Goal: Information Seeking & Learning: Learn about a topic

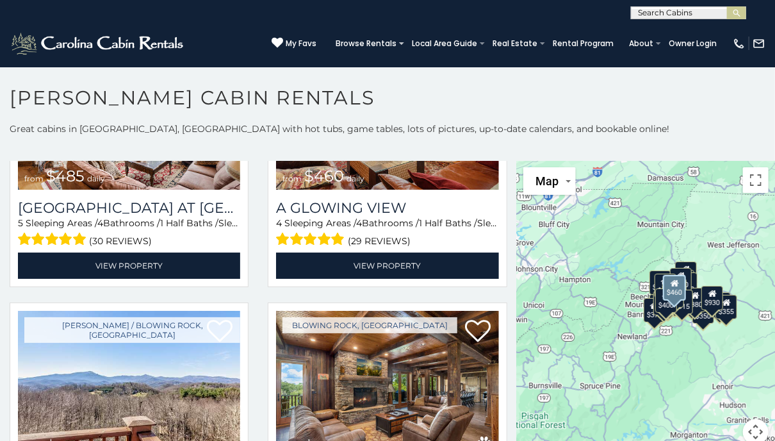
scroll to position [1857, 0]
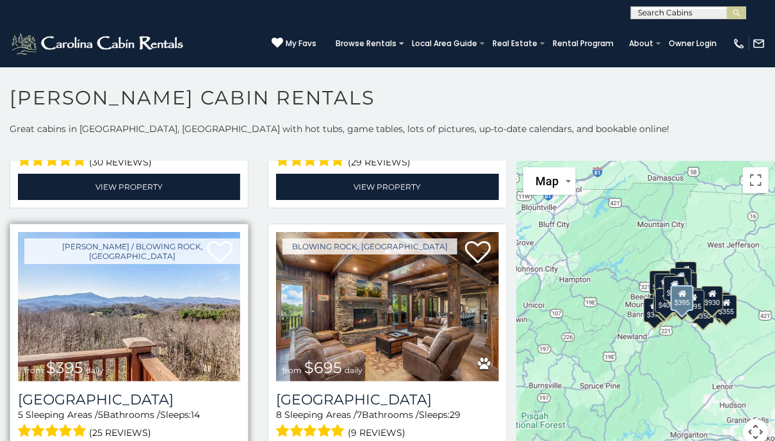
click at [163, 274] on img at bounding box center [129, 306] width 222 height 149
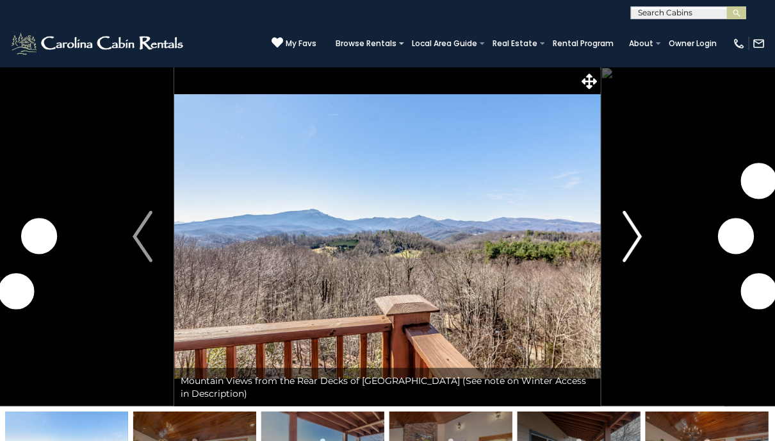
click at [638, 231] on img "Next" at bounding box center [631, 236] width 19 height 51
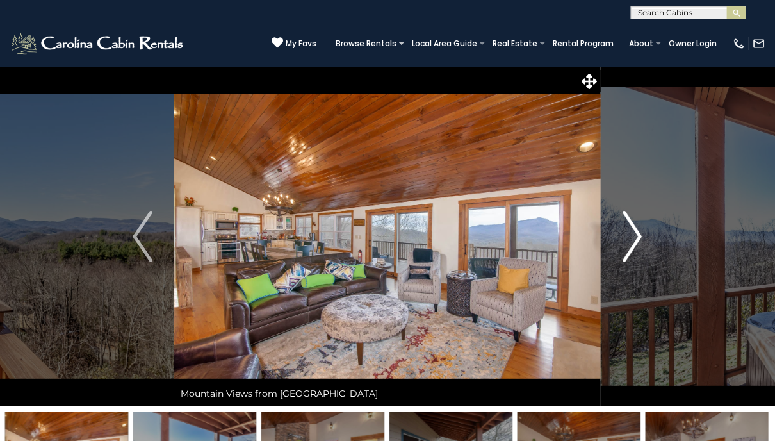
click at [639, 231] on img "Next" at bounding box center [631, 236] width 19 height 51
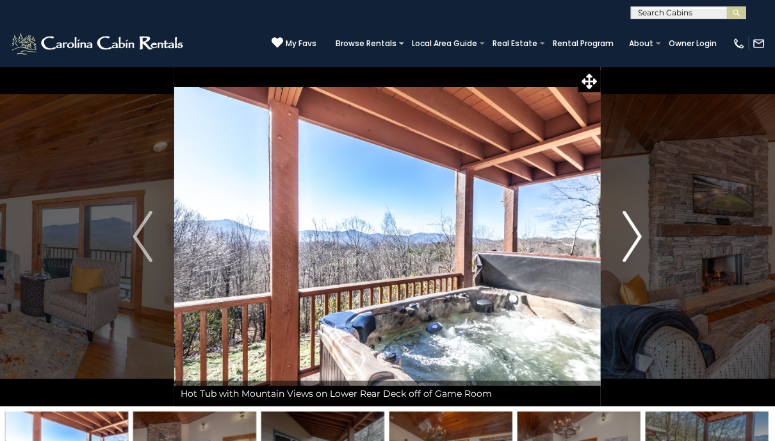
click at [639, 231] on img "Next" at bounding box center [631, 236] width 19 height 51
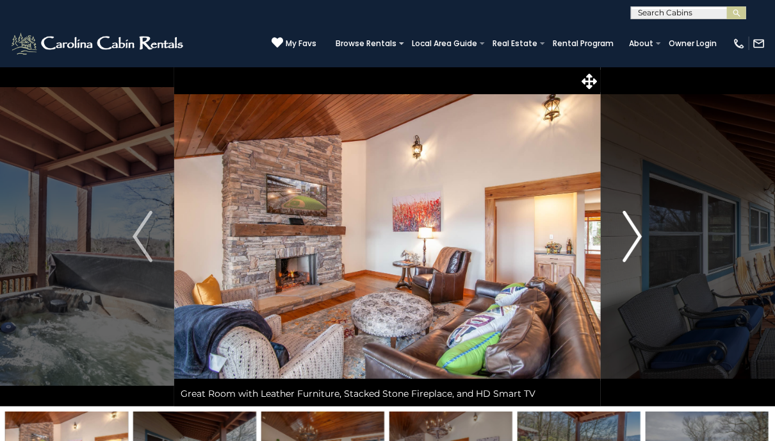
click at [639, 231] on img "Next" at bounding box center [631, 236] width 19 height 51
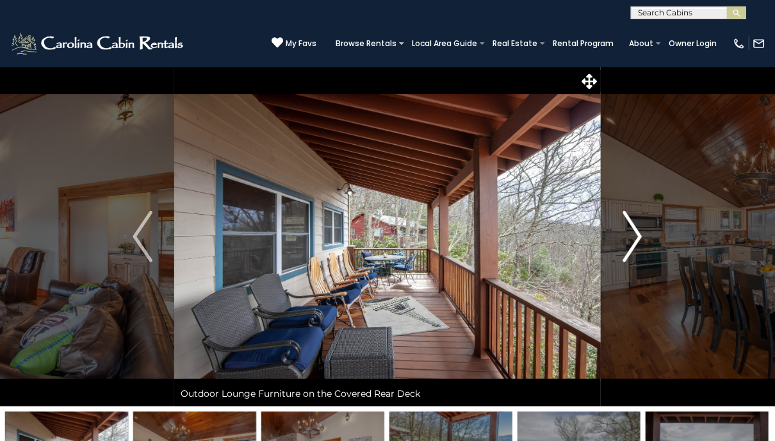
click at [638, 231] on img "Next" at bounding box center [631, 236] width 19 height 51
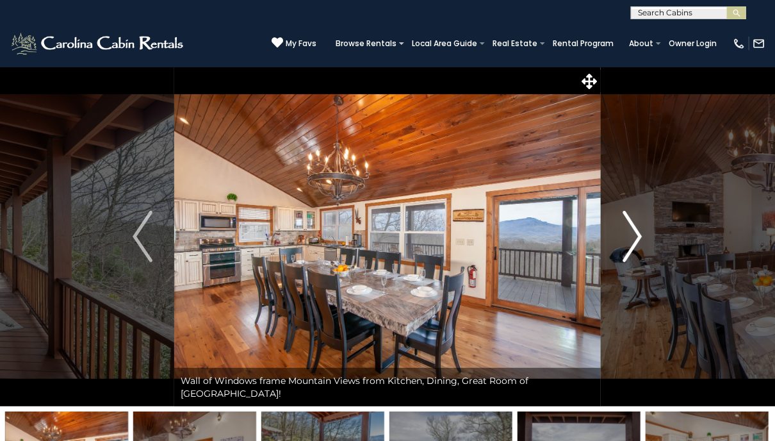
click at [638, 231] on img "Next" at bounding box center [631, 236] width 19 height 51
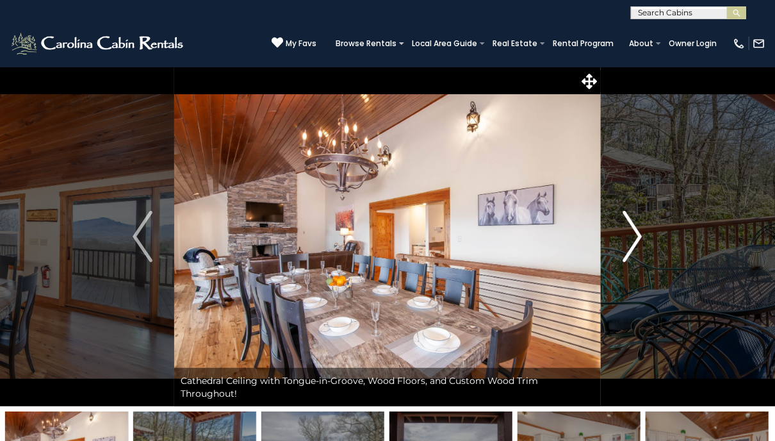
click at [638, 231] on img "Next" at bounding box center [631, 236] width 19 height 51
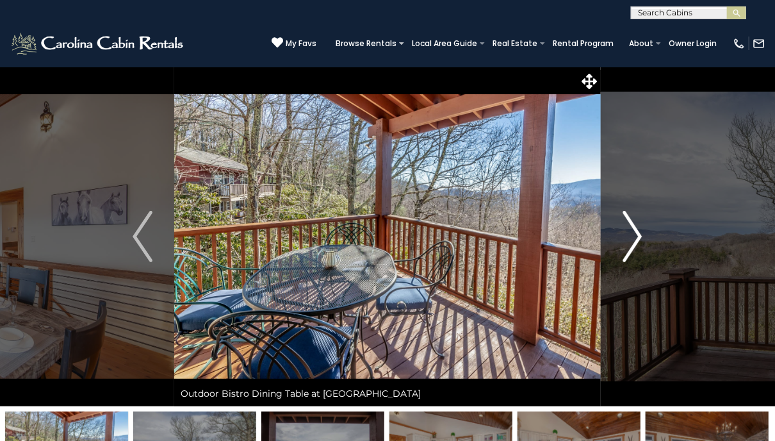
click at [638, 231] on img "Next" at bounding box center [631, 236] width 19 height 51
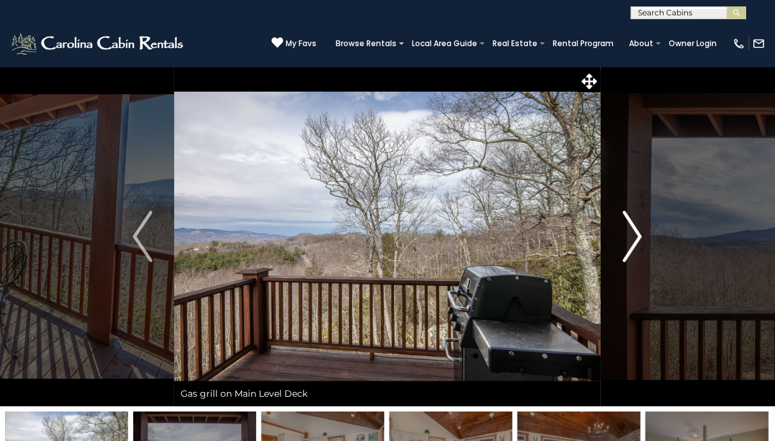
click at [638, 231] on img "Next" at bounding box center [631, 236] width 19 height 51
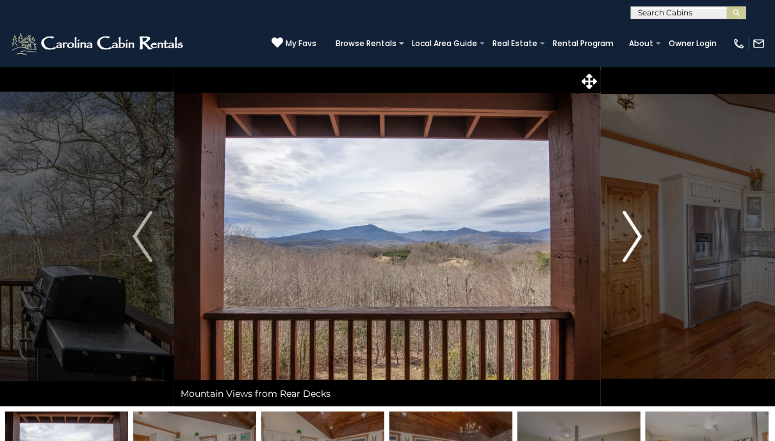
click at [638, 231] on img "Next" at bounding box center [631, 236] width 19 height 51
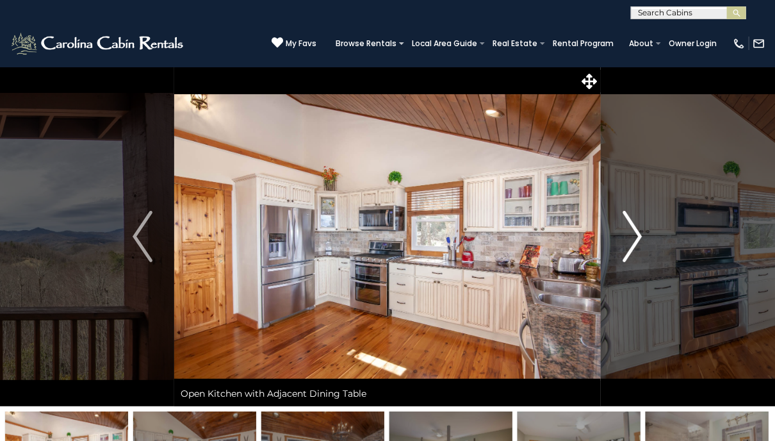
click at [638, 231] on img "Next" at bounding box center [631, 236] width 19 height 51
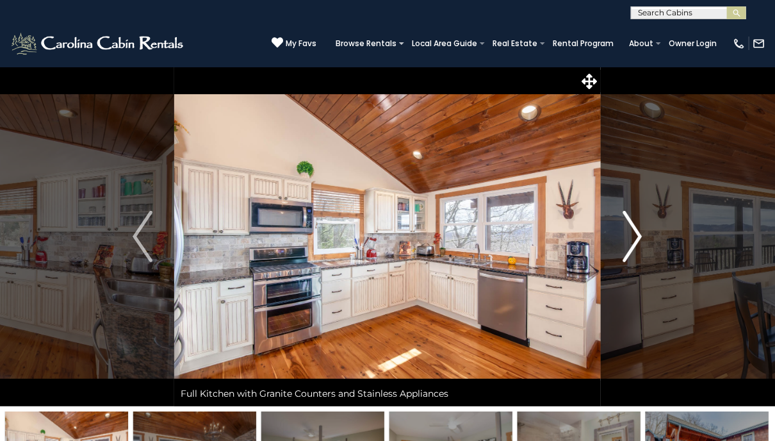
click at [638, 231] on img "Next" at bounding box center [631, 236] width 19 height 51
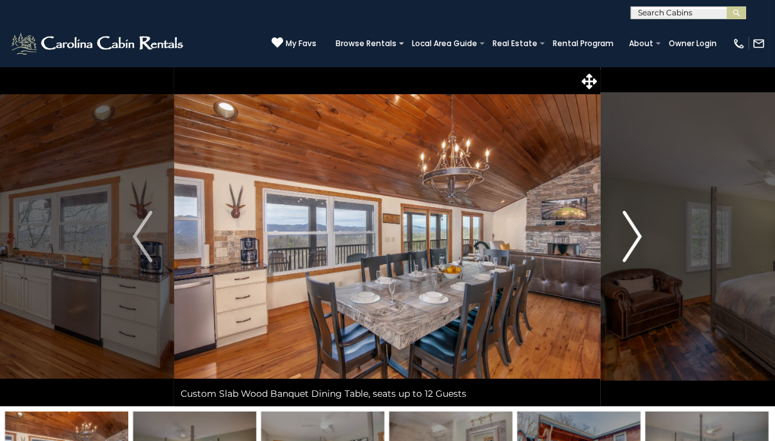
click at [638, 231] on img "Next" at bounding box center [631, 236] width 19 height 51
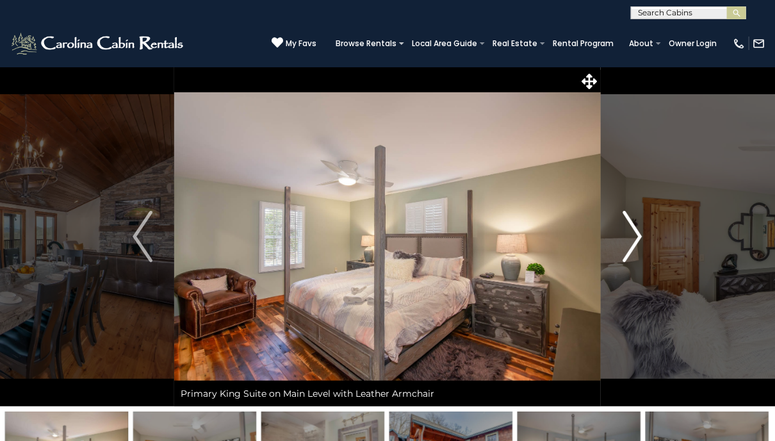
click at [638, 231] on img "Next" at bounding box center [631, 236] width 19 height 51
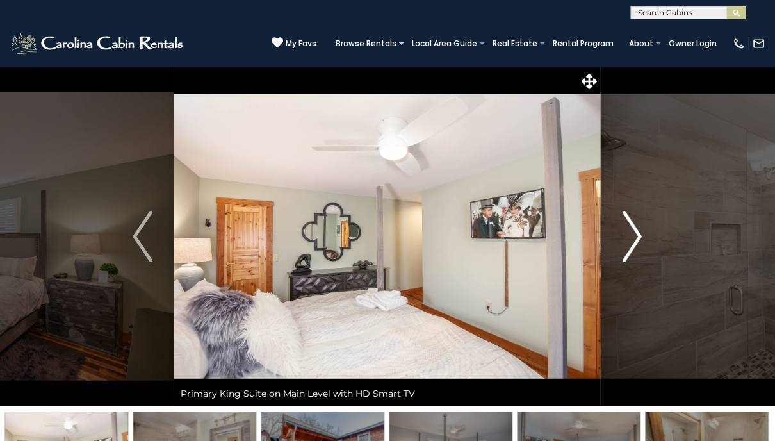
click at [638, 231] on img "Next" at bounding box center [631, 236] width 19 height 51
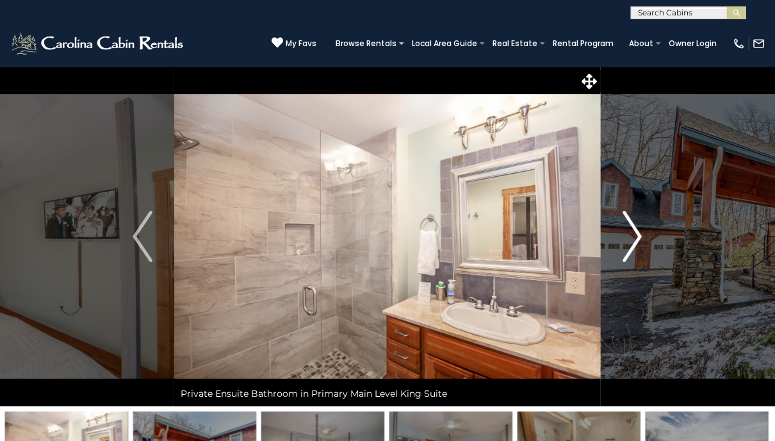
click at [638, 231] on img "Next" at bounding box center [631, 236] width 19 height 51
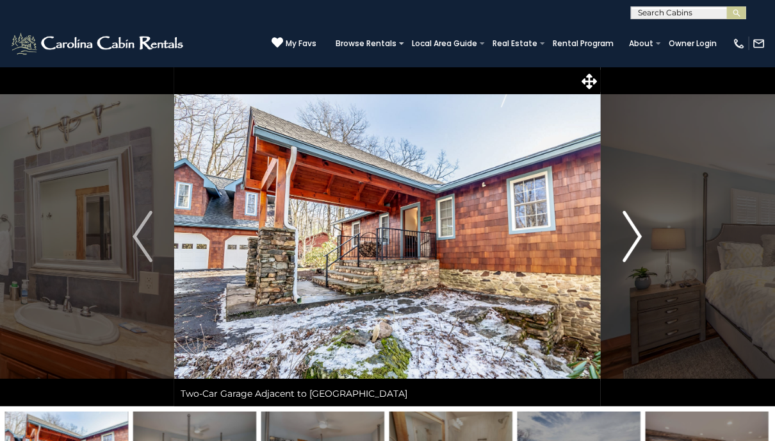
click at [638, 231] on img "Next" at bounding box center [631, 236] width 19 height 51
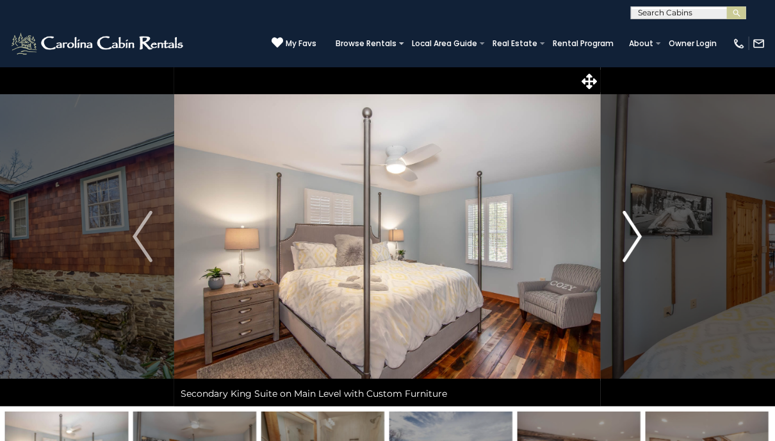
click at [636, 229] on img "Next" at bounding box center [631, 236] width 19 height 51
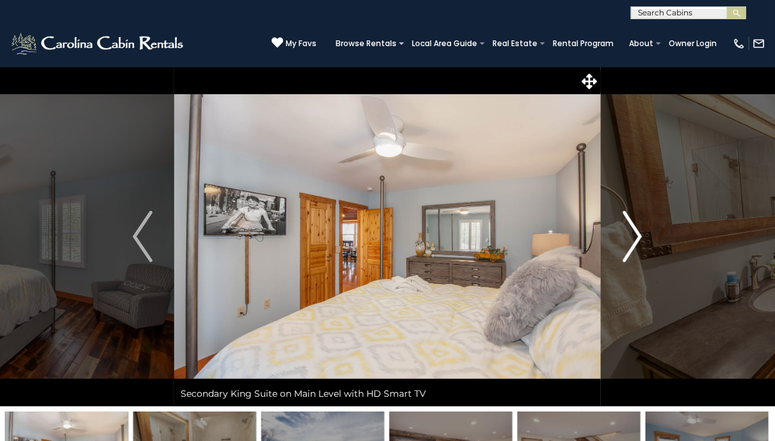
click at [636, 229] on img "Next" at bounding box center [631, 236] width 19 height 51
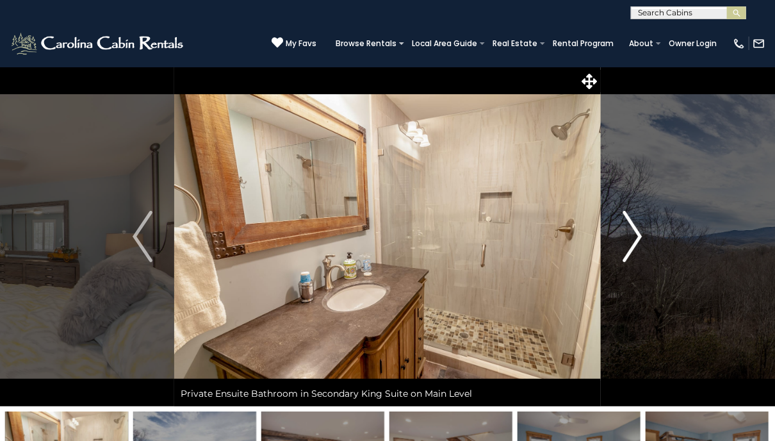
click at [636, 229] on img "Next" at bounding box center [631, 236] width 19 height 51
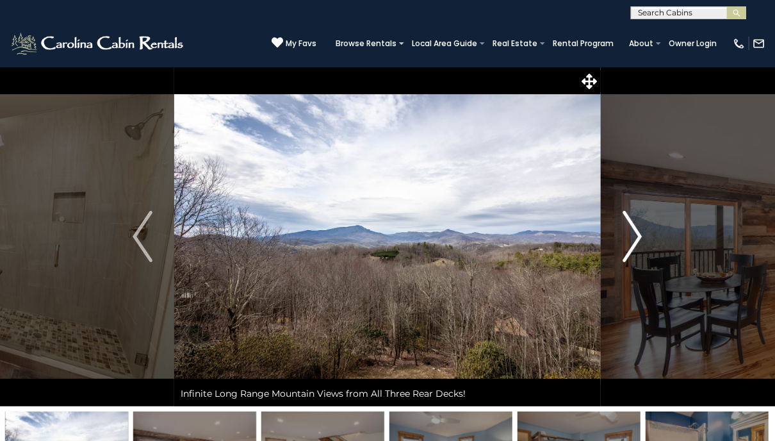
click at [636, 229] on img "Next" at bounding box center [631, 236] width 19 height 51
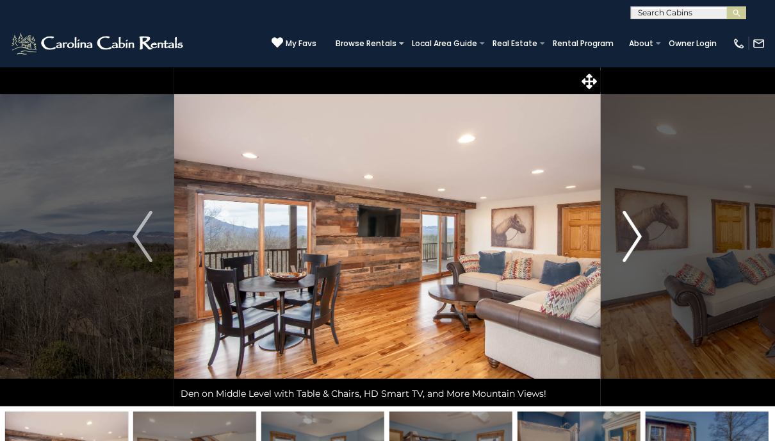
click at [636, 229] on img "Next" at bounding box center [631, 236] width 19 height 51
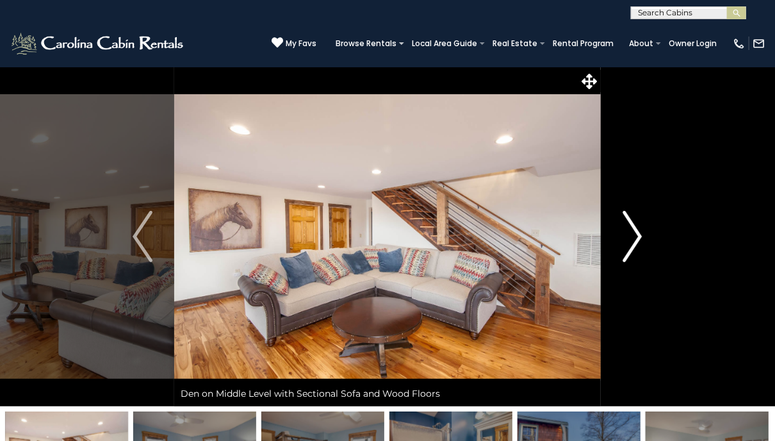
click at [636, 229] on img "Next" at bounding box center [631, 236] width 19 height 51
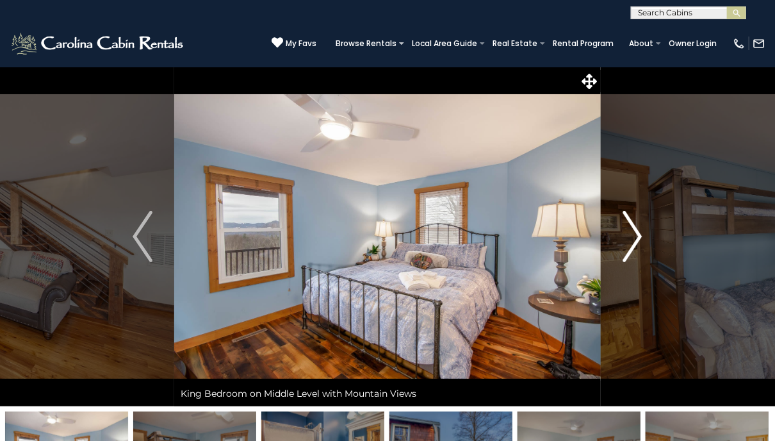
click at [636, 229] on img "Next" at bounding box center [631, 236] width 19 height 51
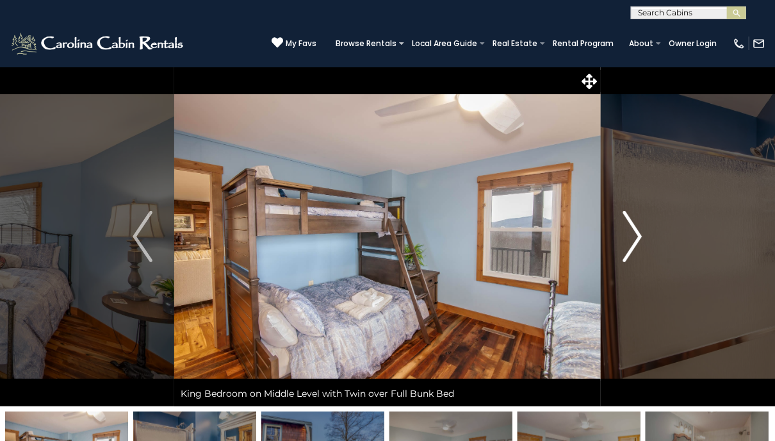
click at [636, 229] on img "Next" at bounding box center [631, 236] width 19 height 51
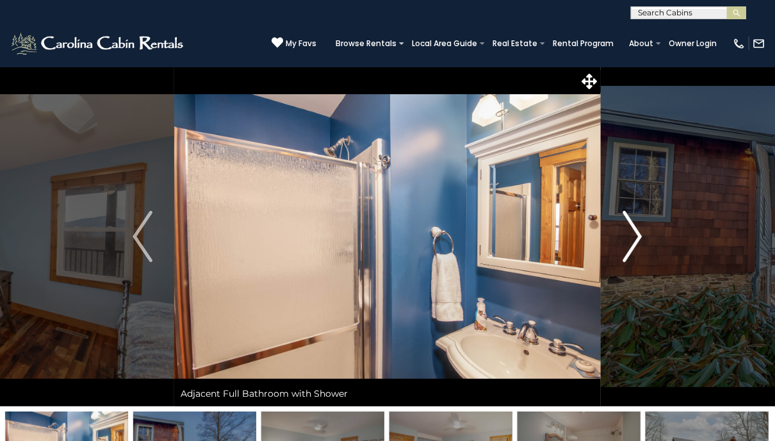
click at [636, 229] on img "Next" at bounding box center [631, 236] width 19 height 51
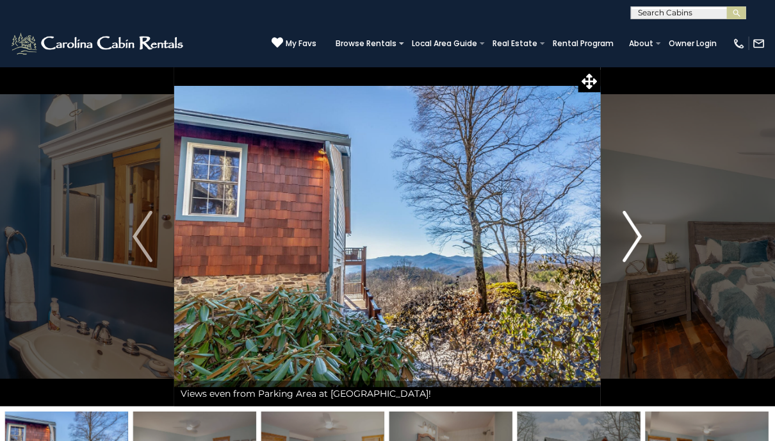
click at [636, 229] on img "Next" at bounding box center [631, 236] width 19 height 51
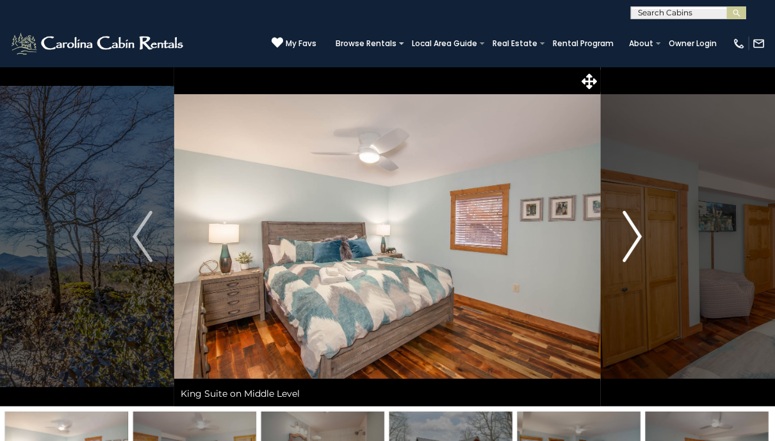
click at [636, 229] on img "Next" at bounding box center [631, 236] width 19 height 51
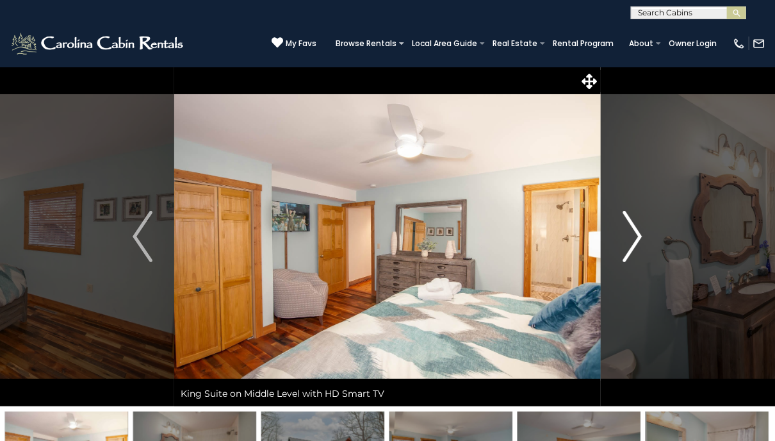
click at [636, 229] on img "Next" at bounding box center [631, 236] width 19 height 51
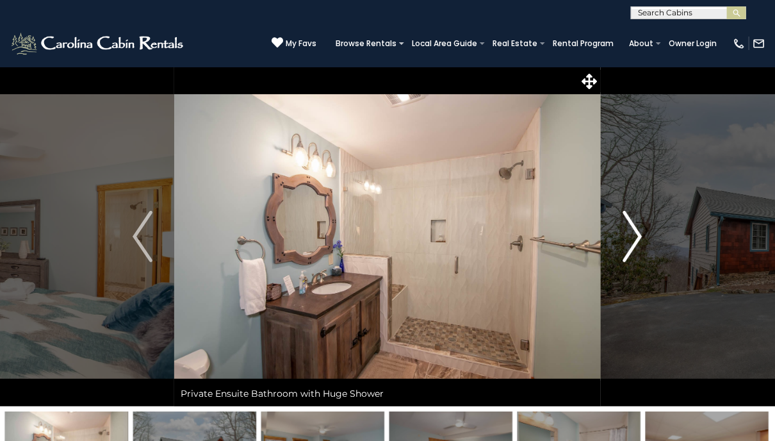
click at [636, 229] on img "Next" at bounding box center [631, 236] width 19 height 51
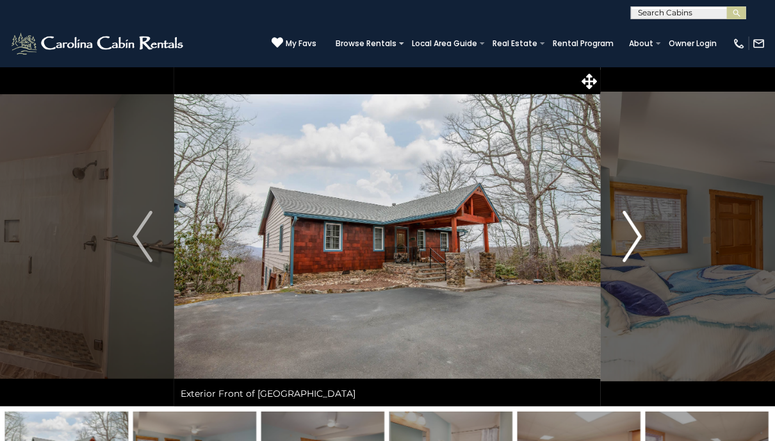
click at [636, 229] on img "Next" at bounding box center [631, 236] width 19 height 51
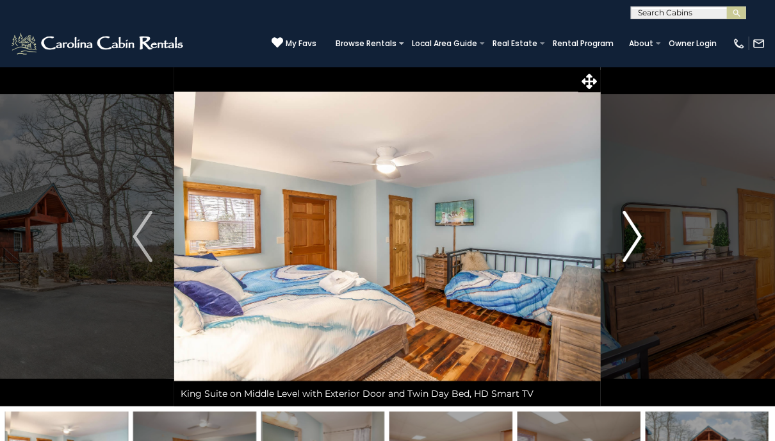
click at [636, 229] on img "Next" at bounding box center [631, 236] width 19 height 51
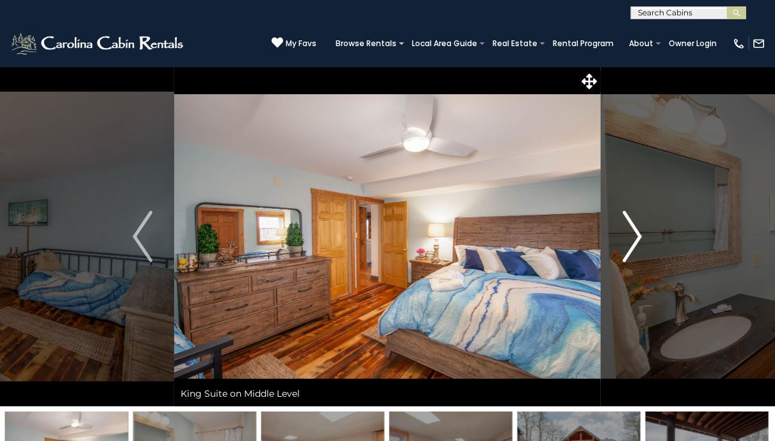
click at [636, 229] on img "Next" at bounding box center [631, 236] width 19 height 51
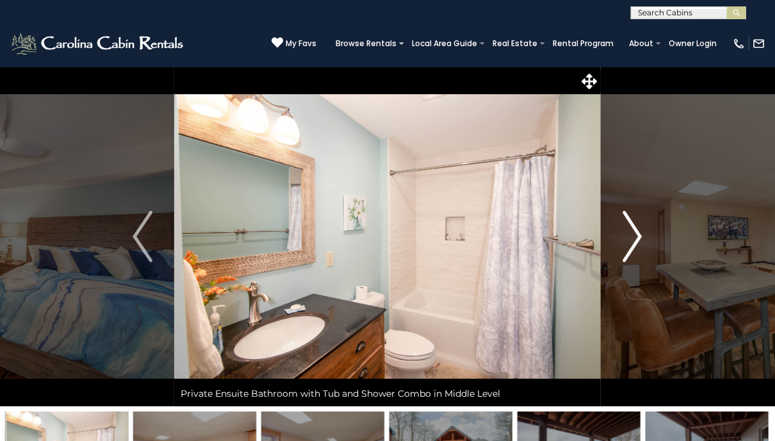
click at [636, 229] on img "Next" at bounding box center [631, 236] width 19 height 51
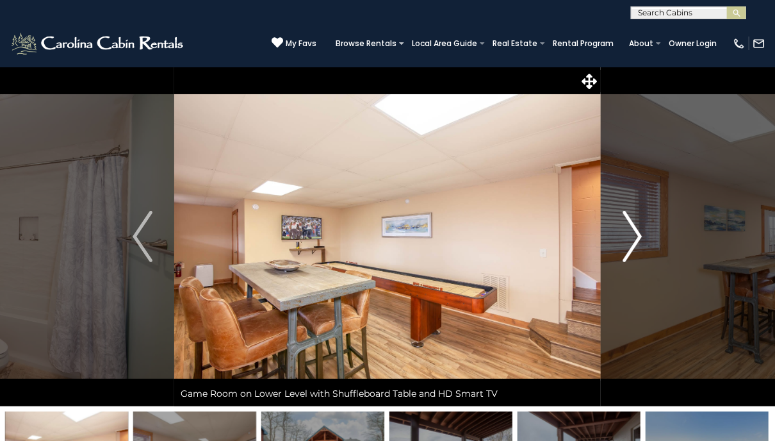
click at [636, 229] on img "Next" at bounding box center [631, 236] width 19 height 51
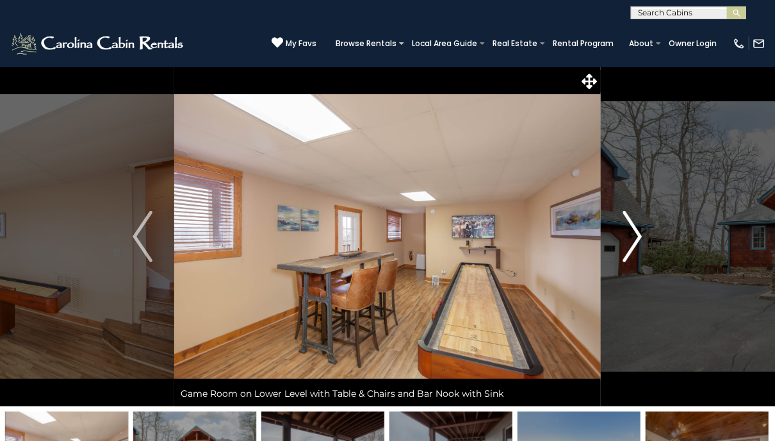
click at [636, 229] on img "Next" at bounding box center [631, 236] width 19 height 51
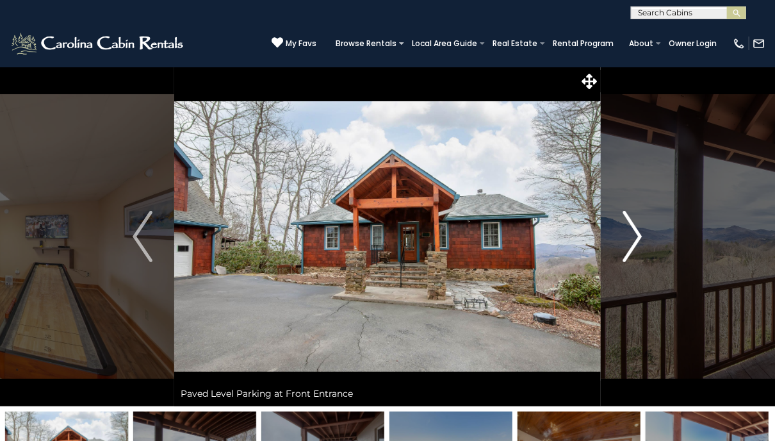
click at [636, 229] on img "Next" at bounding box center [631, 236] width 19 height 51
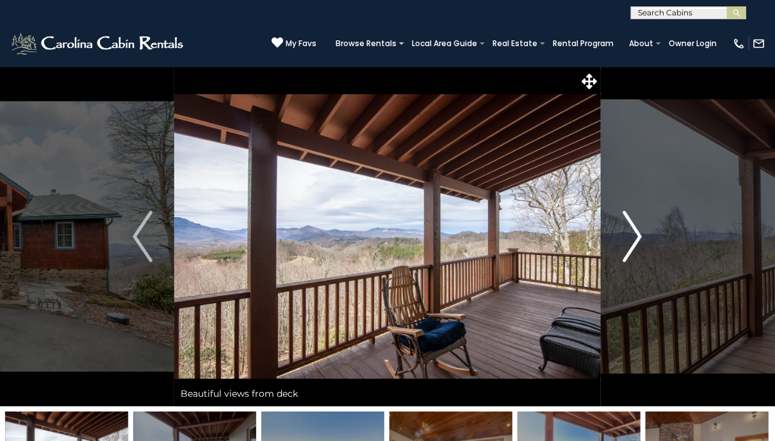
click at [636, 229] on img "Next" at bounding box center [631, 236] width 19 height 51
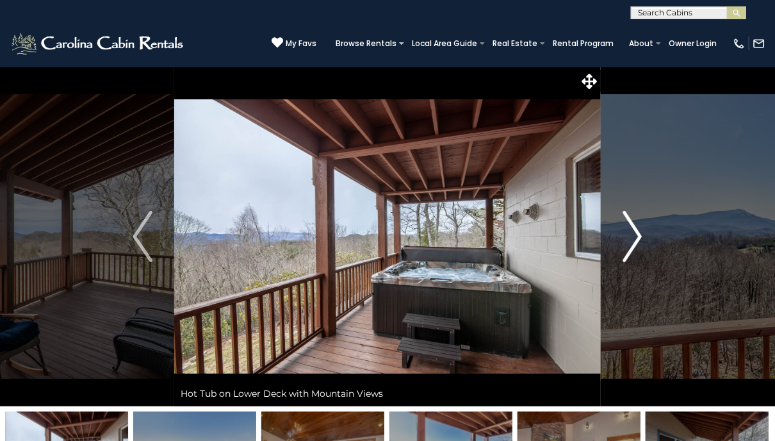
click at [636, 229] on img "Next" at bounding box center [631, 236] width 19 height 51
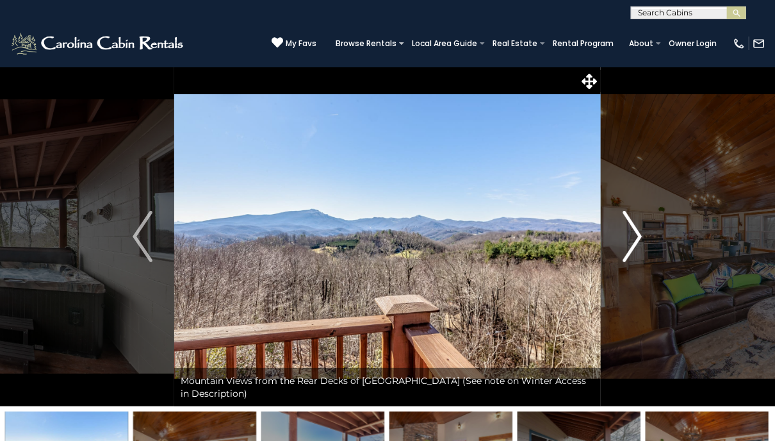
click at [636, 229] on img "Next" at bounding box center [631, 236] width 19 height 51
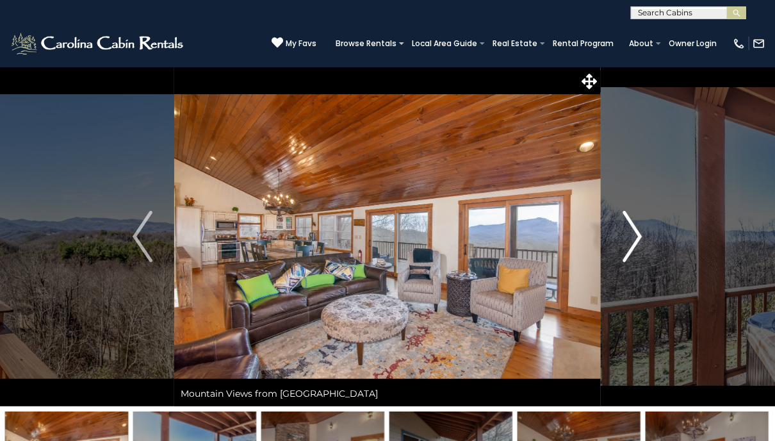
click at [635, 229] on img "Next" at bounding box center [631, 236] width 19 height 51
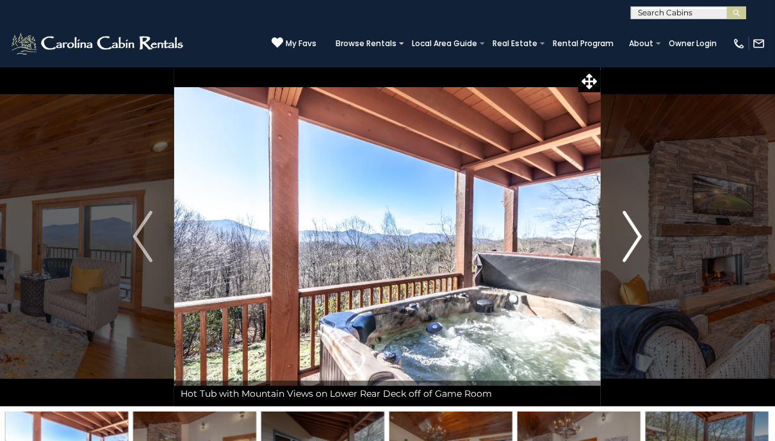
click at [635, 229] on img "Next" at bounding box center [631, 236] width 19 height 51
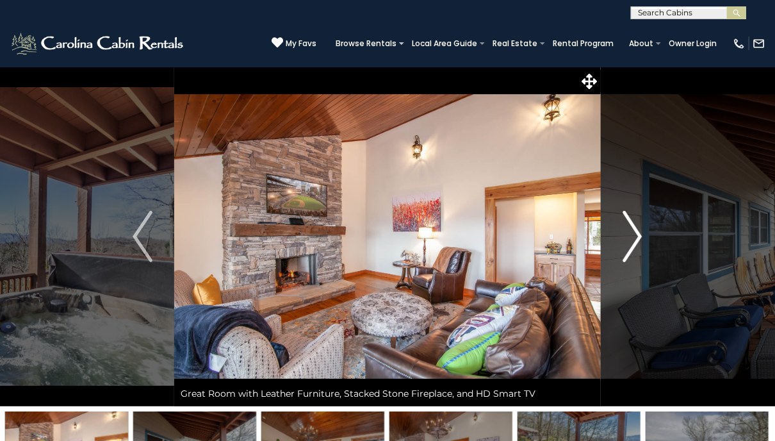
click at [635, 229] on img "Next" at bounding box center [631, 236] width 19 height 51
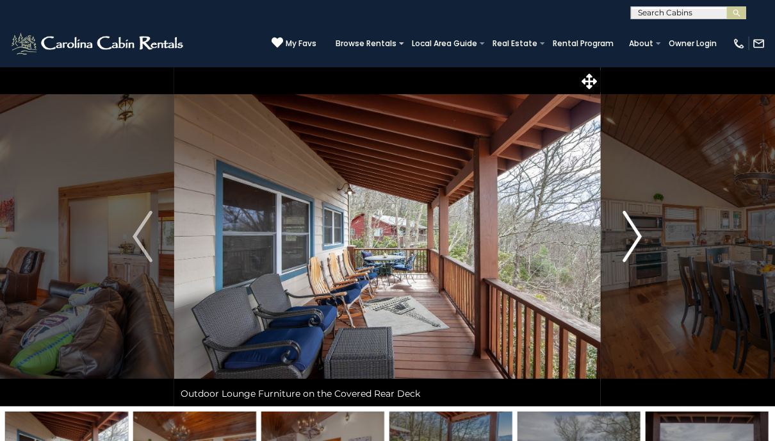
click at [635, 229] on img "Next" at bounding box center [631, 236] width 19 height 51
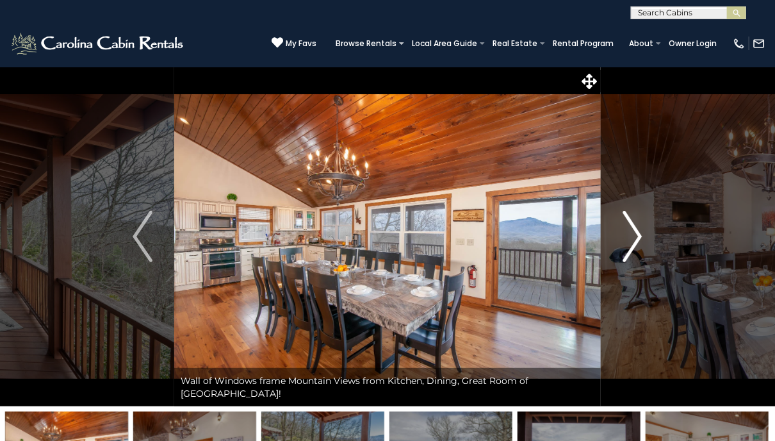
click at [635, 229] on img "Next" at bounding box center [631, 236] width 19 height 51
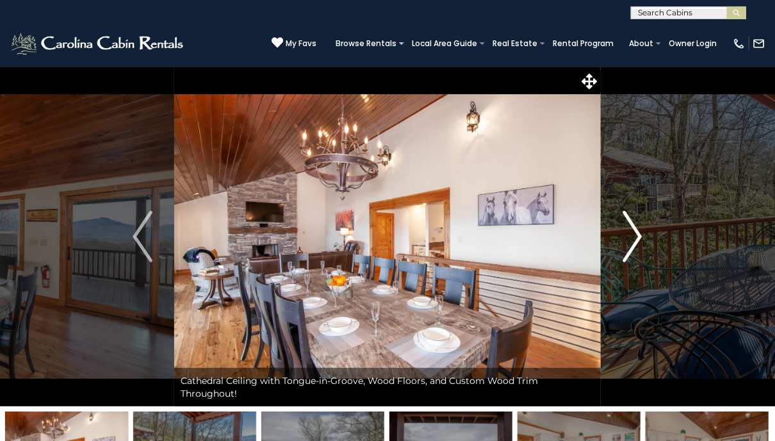
click at [635, 229] on img "Next" at bounding box center [631, 236] width 19 height 51
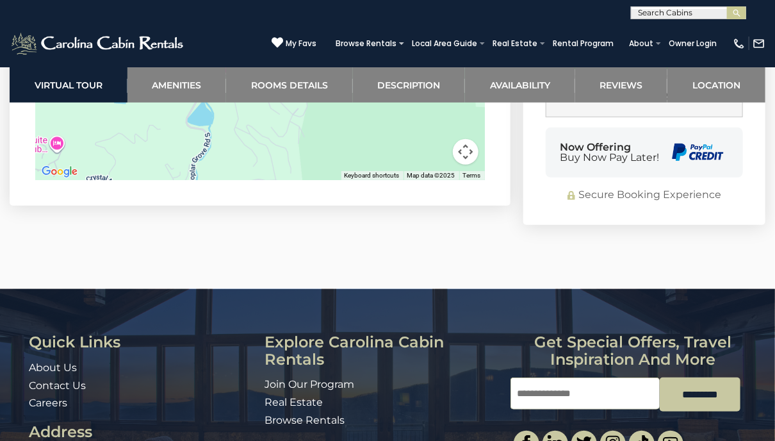
scroll to position [4098, 0]
